Goal: Task Accomplishment & Management: Complete application form

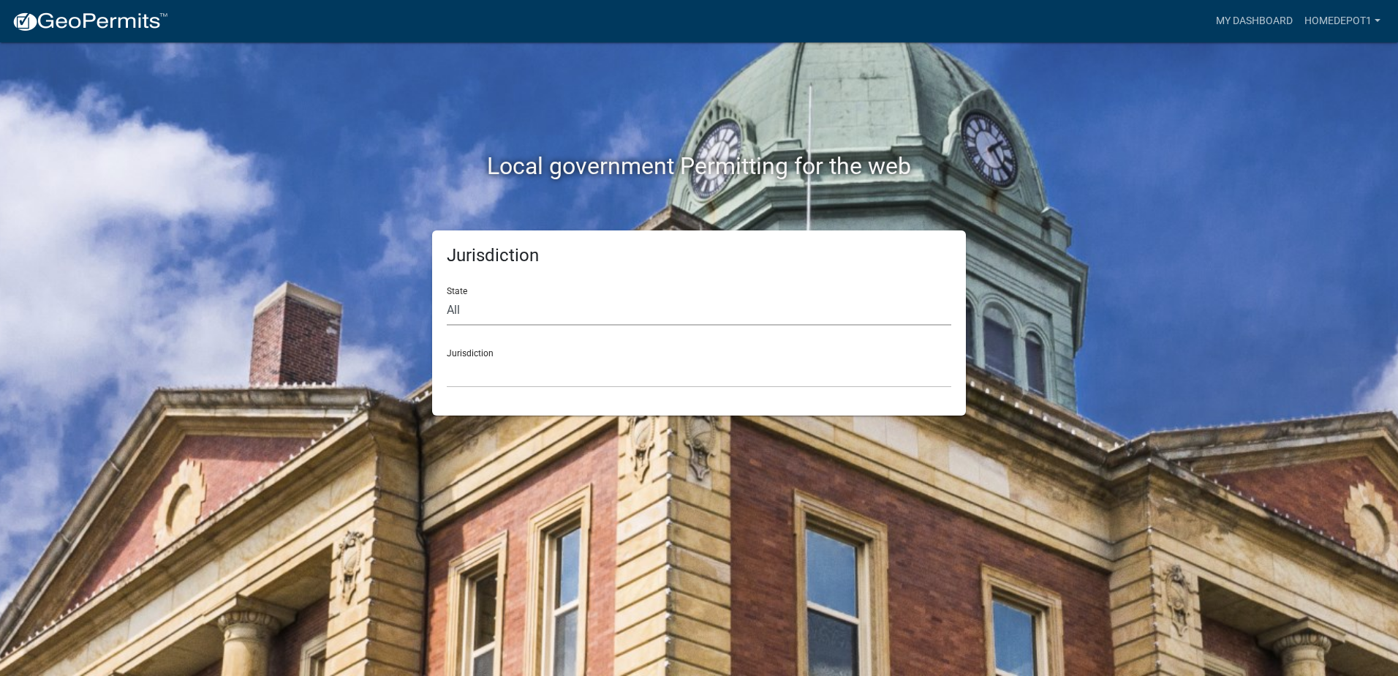
click at [632, 314] on select "All [US_STATE] [US_STATE] [US_STATE] [US_STATE] [US_STATE] [US_STATE] [US_STATE…" at bounding box center [699, 310] width 504 height 30
click at [371, 365] on div "Jurisdiction State All Colorado Georgia Indiana Iowa Kansas Minnesota Ohio Sout…" at bounding box center [698, 322] width 833 height 185
click at [516, 362] on select "Custer County, Colorado Carroll County, Georgia Cook County, Georgia Crawford C…" at bounding box center [699, 373] width 504 height 30
click at [613, 383] on select "Custer County, Colorado Carroll County, Georgia Cook County, Georgia Crawford C…" at bounding box center [699, 373] width 504 height 30
click at [215, 149] on div "Local government Permitting for the web Jurisdiction State All Colorado Georgia…" at bounding box center [699, 338] width 1398 height 676
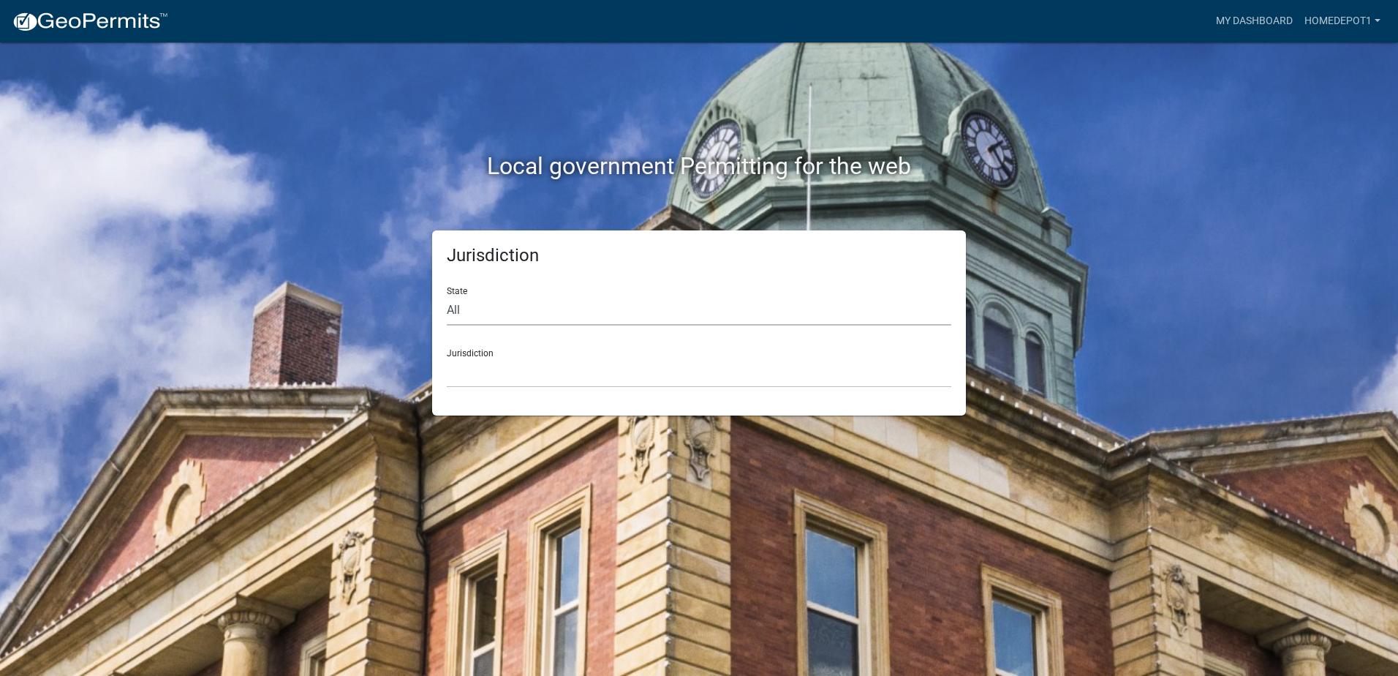
click at [628, 322] on select "All [US_STATE] [US_STATE] [US_STATE] [US_STATE] [US_STATE] [US_STATE] [US_STATE…" at bounding box center [699, 310] width 504 height 30
select select "[US_STATE]"
click at [447, 295] on select "All [US_STATE] [US_STATE] [US_STATE] [US_STATE] [US_STATE] [US_STATE] [US_STATE…" at bounding box center [699, 310] width 504 height 30
click at [632, 381] on select "City of [GEOGRAPHIC_DATA], [US_STATE] City of [GEOGRAPHIC_DATA], [US_STATE] Cit…" at bounding box center [699, 373] width 504 height 30
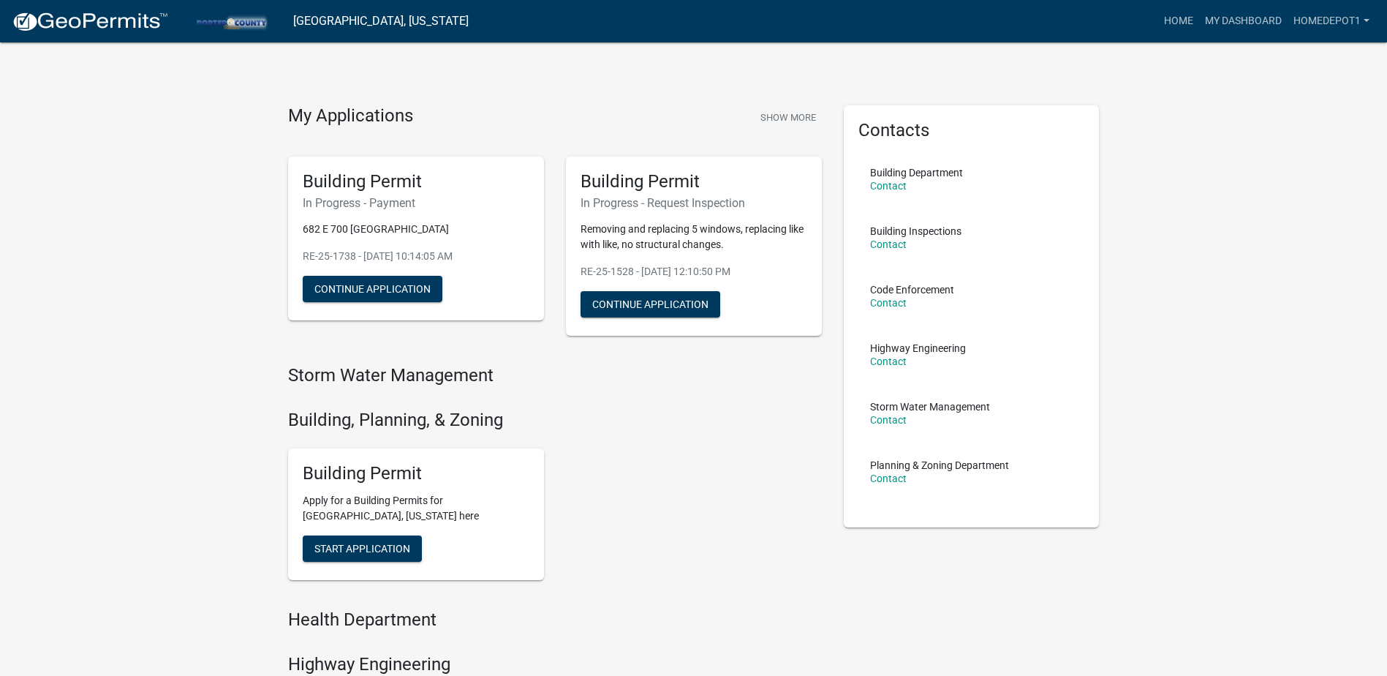
click at [370, 275] on div "Building Permit In Progress - Payment 682 E 700 NWestville RE-25-1738 - Sep 10,…" at bounding box center [416, 238] width 256 height 165
click at [366, 284] on button "Continue Application" at bounding box center [373, 289] width 140 height 26
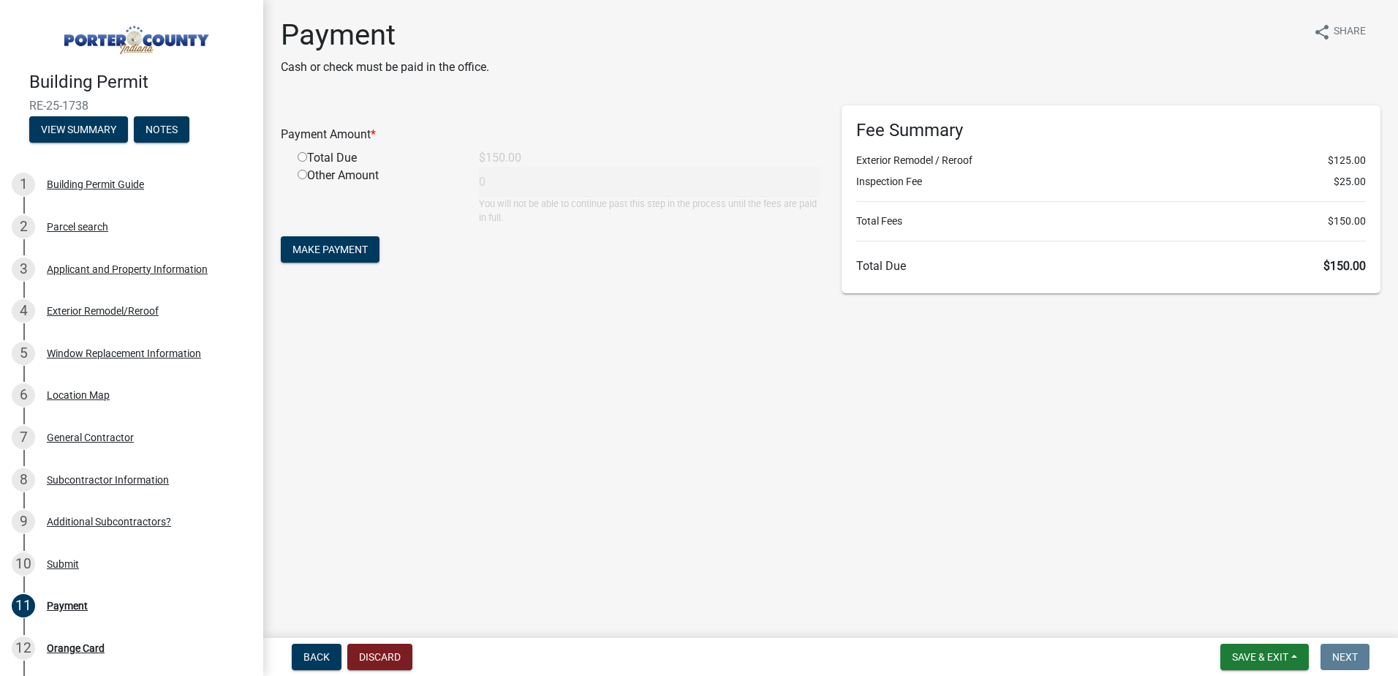
click at [304, 159] on input "radio" at bounding box center [303, 157] width 10 height 10
radio input "true"
type input "150"
click at [304, 252] on span "Make Payment" at bounding box center [329, 249] width 75 height 12
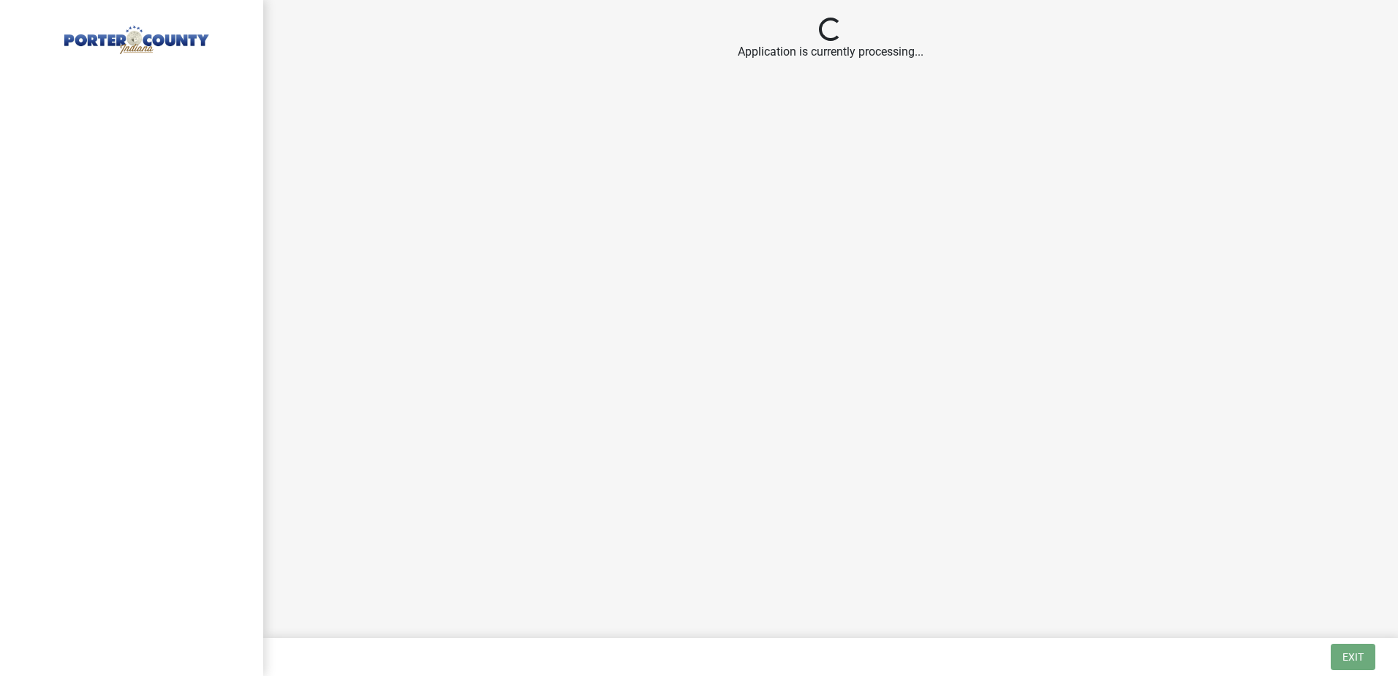
click at [733, 132] on main "Loading... Application is currently processing..." at bounding box center [830, 316] width 1135 height 632
click at [771, 137] on main "Loading... Application is currently processing..." at bounding box center [830, 316] width 1135 height 632
click at [760, 165] on main "Loading... Application is currently processing..." at bounding box center [830, 316] width 1135 height 632
click at [697, 128] on main "Loading... Application is currently processing..." at bounding box center [830, 316] width 1135 height 632
click at [655, 42] on div "Loading..." at bounding box center [831, 31] width 1100 height 26
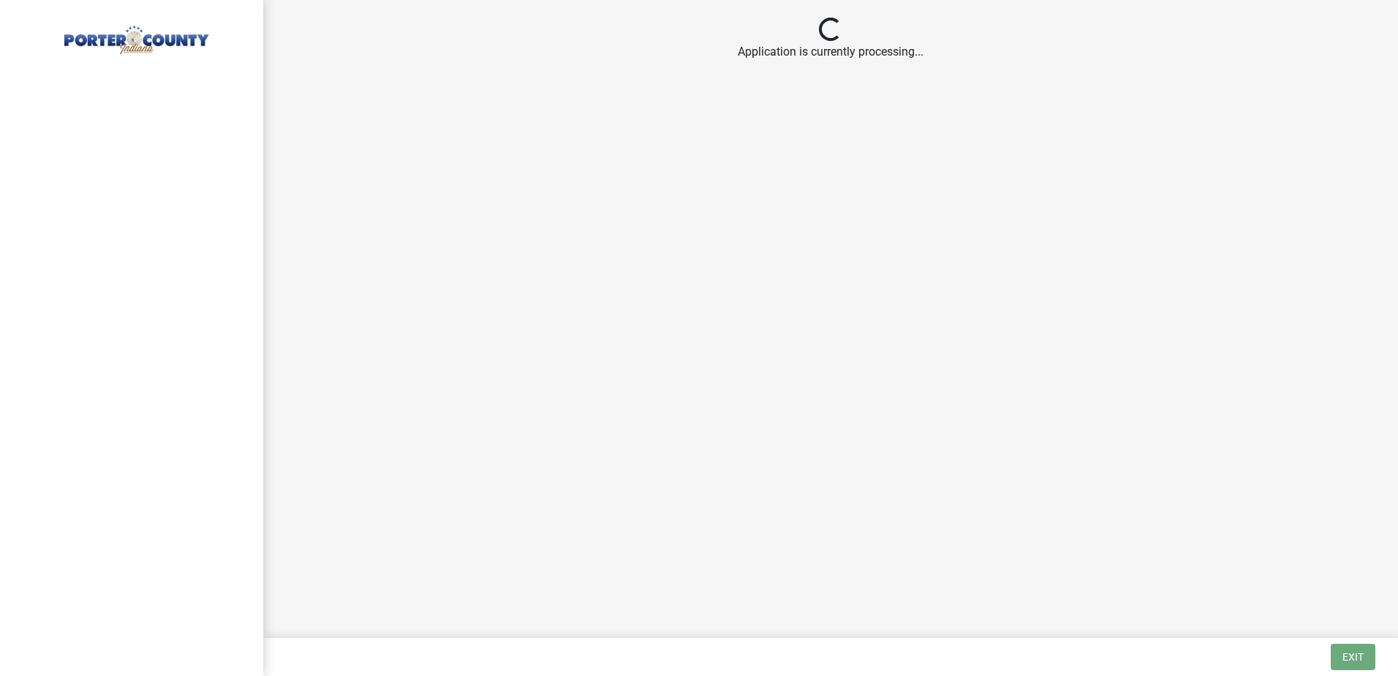
click at [646, 54] on div "Application is currently processing..." at bounding box center [831, 52] width 1100 height 18
click at [771, 197] on main "Loading... Application is currently processing..." at bounding box center [830, 316] width 1135 height 632
click at [718, 169] on main "Loading... Application is currently processing..." at bounding box center [830, 316] width 1135 height 632
click at [1055, 358] on main "Loading... Application is currently processing..." at bounding box center [830, 316] width 1135 height 632
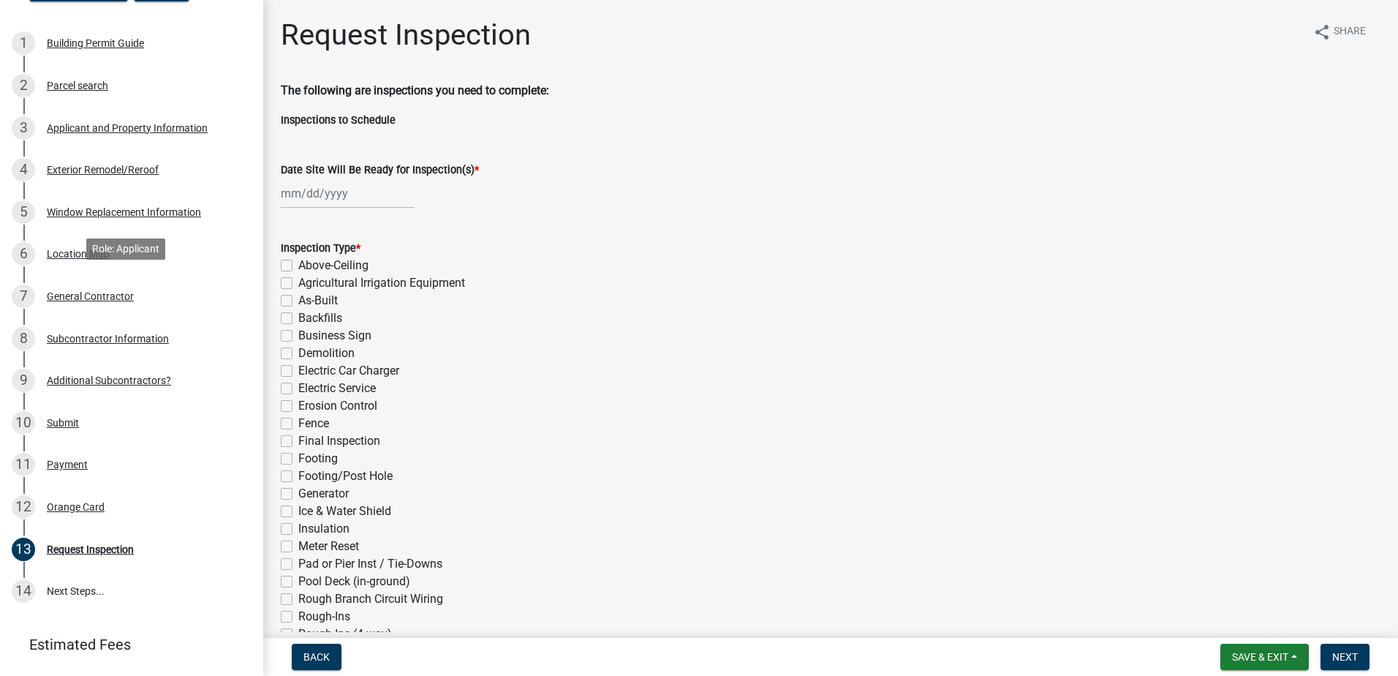
scroll to position [244, 0]
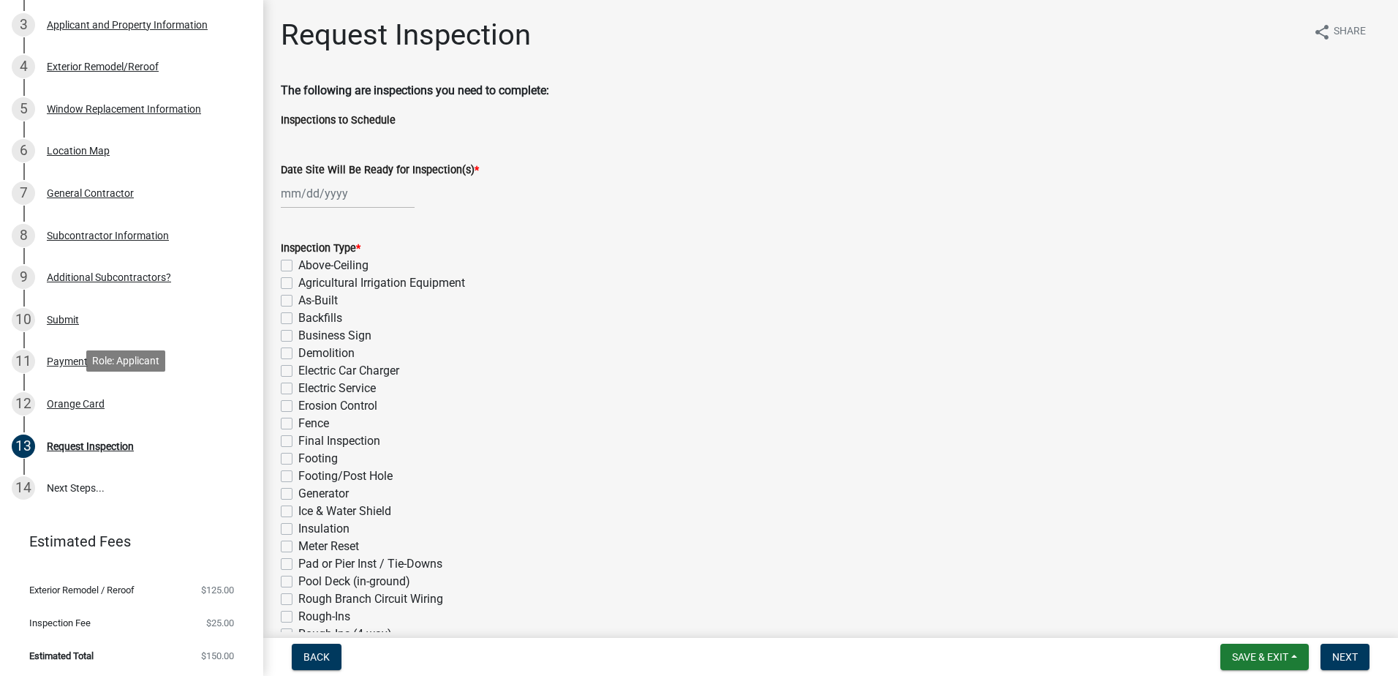
click at [78, 400] on div "Orange Card" at bounding box center [76, 403] width 58 height 10
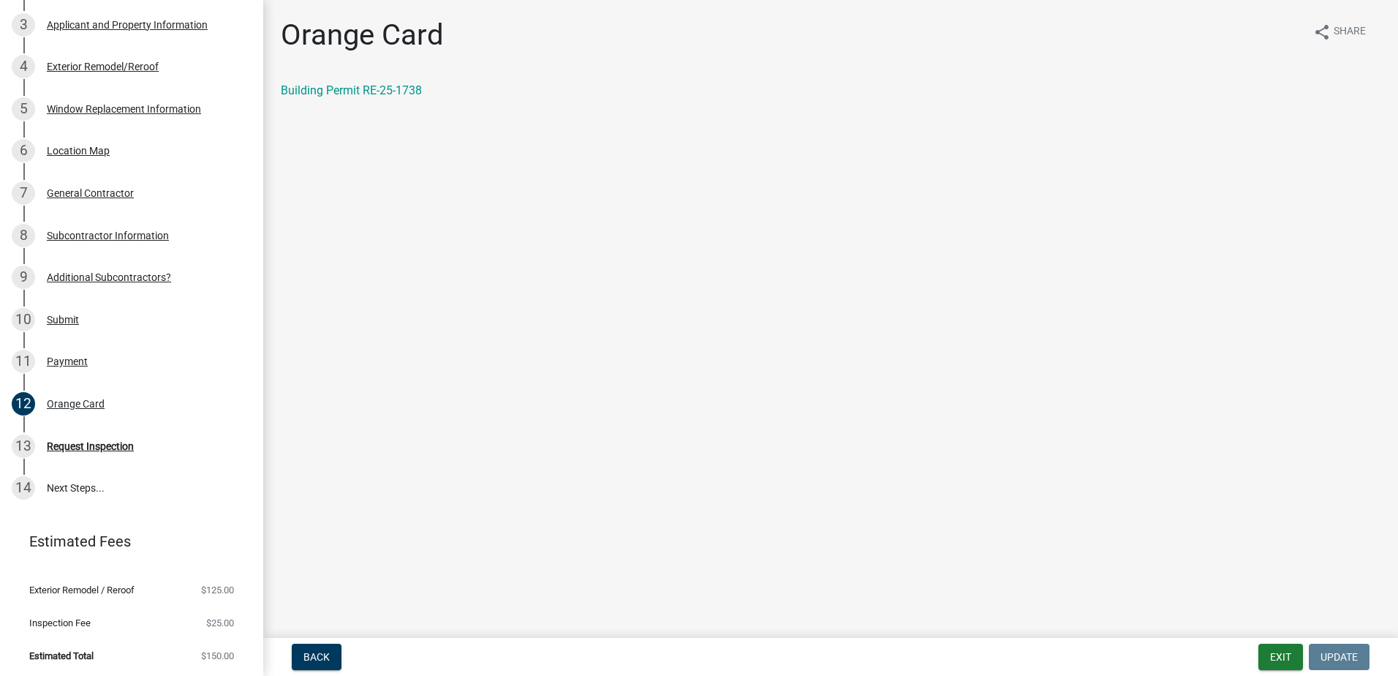
click at [358, 91] on link "Building Permit RE-25-1738" at bounding box center [351, 90] width 141 height 14
click at [71, 363] on div "Payment" at bounding box center [67, 361] width 41 height 10
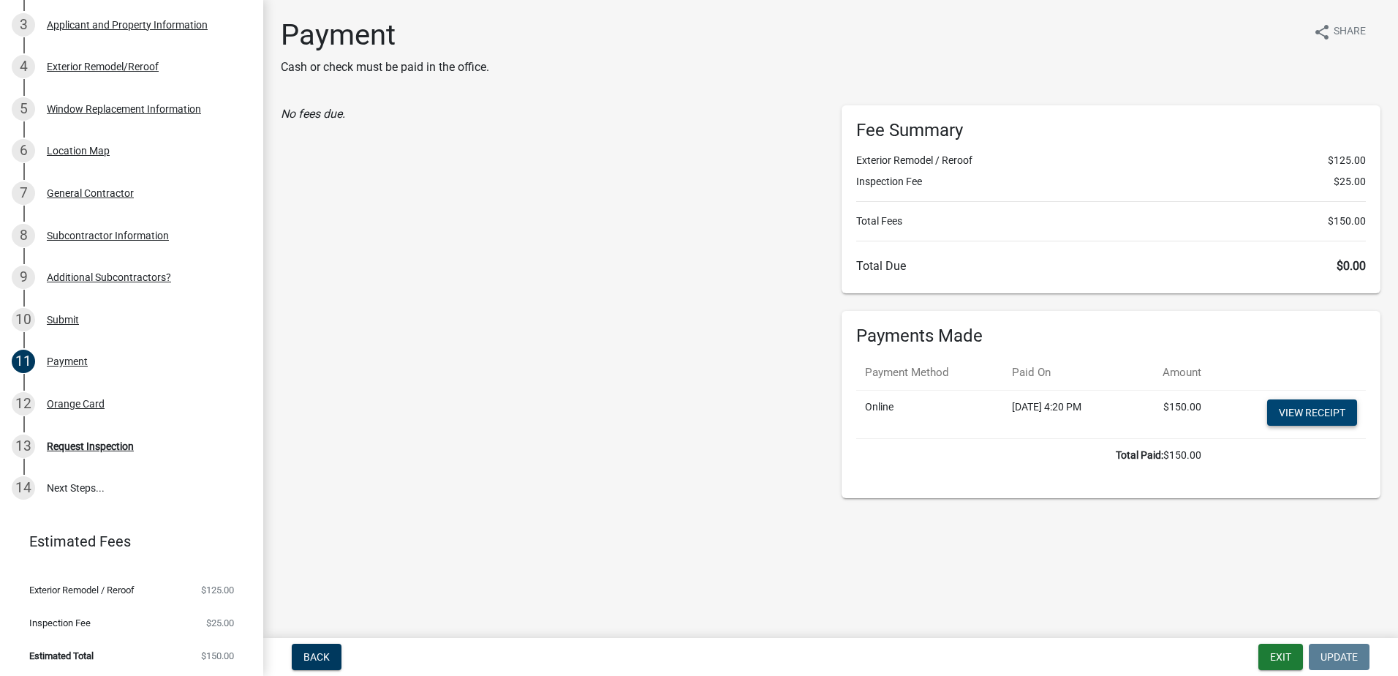
click at [1290, 418] on link "View receipt" at bounding box center [1312, 412] width 90 height 26
